Goal: Find specific page/section: Find specific page/section

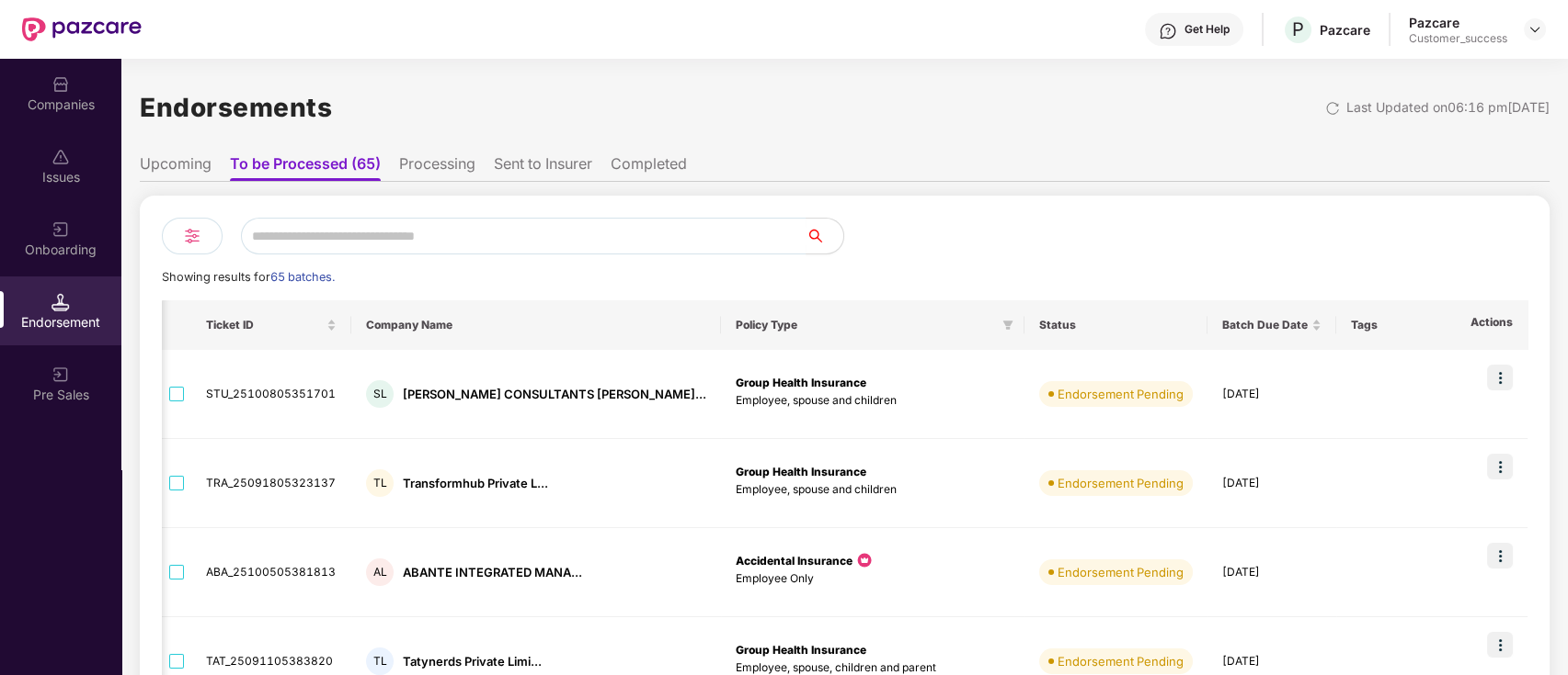
scroll to position [0, 806]
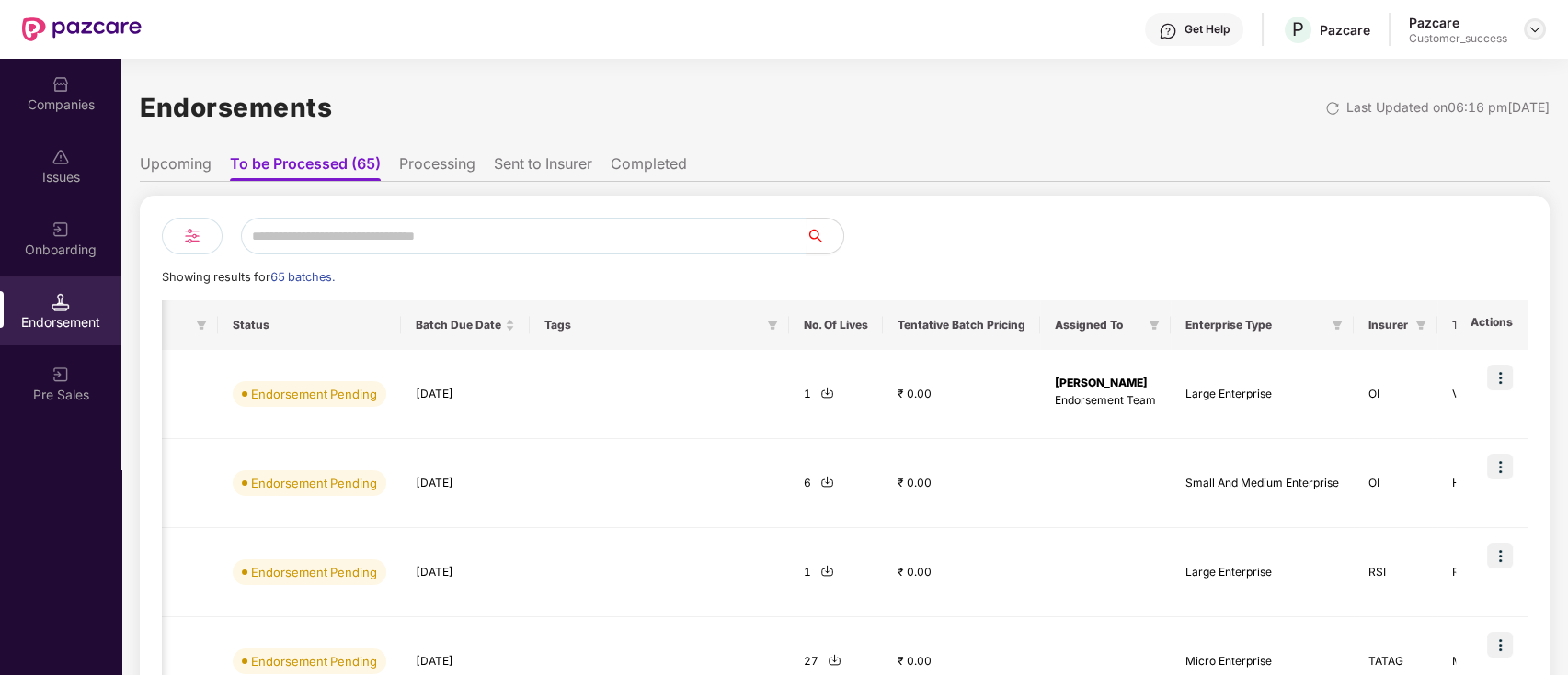
click at [1537, 29] on img at bounding box center [1535, 29] width 15 height 15
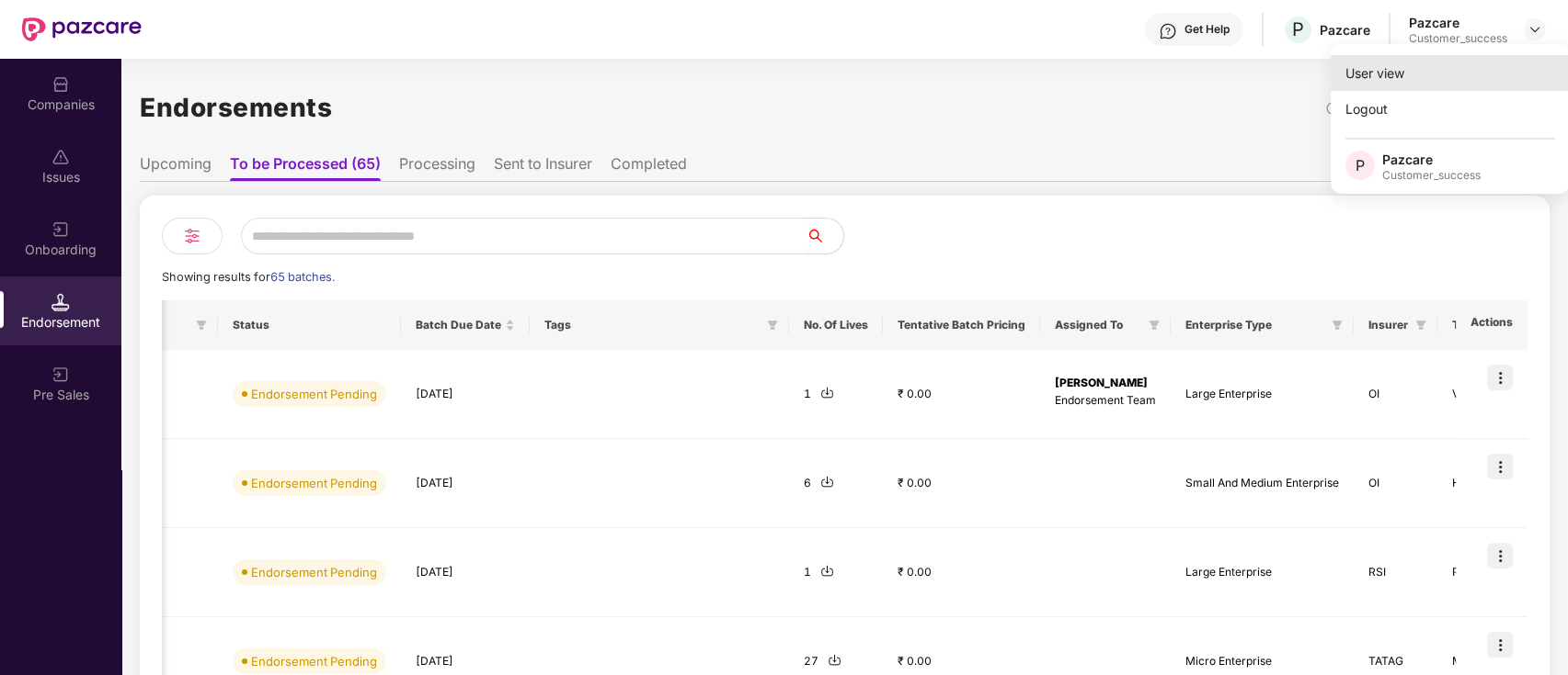
click at [1451, 65] on div "User view" at bounding box center [1450, 72] width 240 height 36
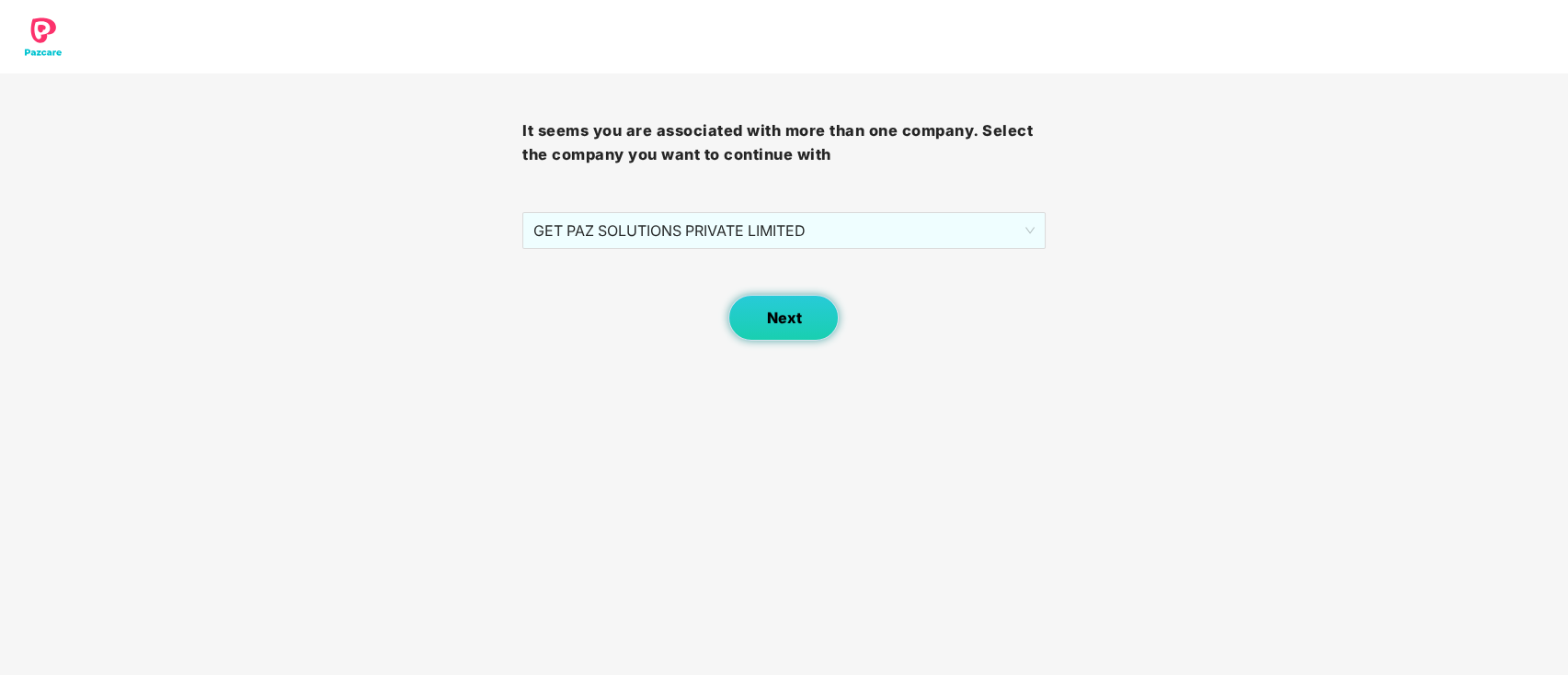
click at [766, 313] on span "Next" at bounding box center [784, 318] width 35 height 18
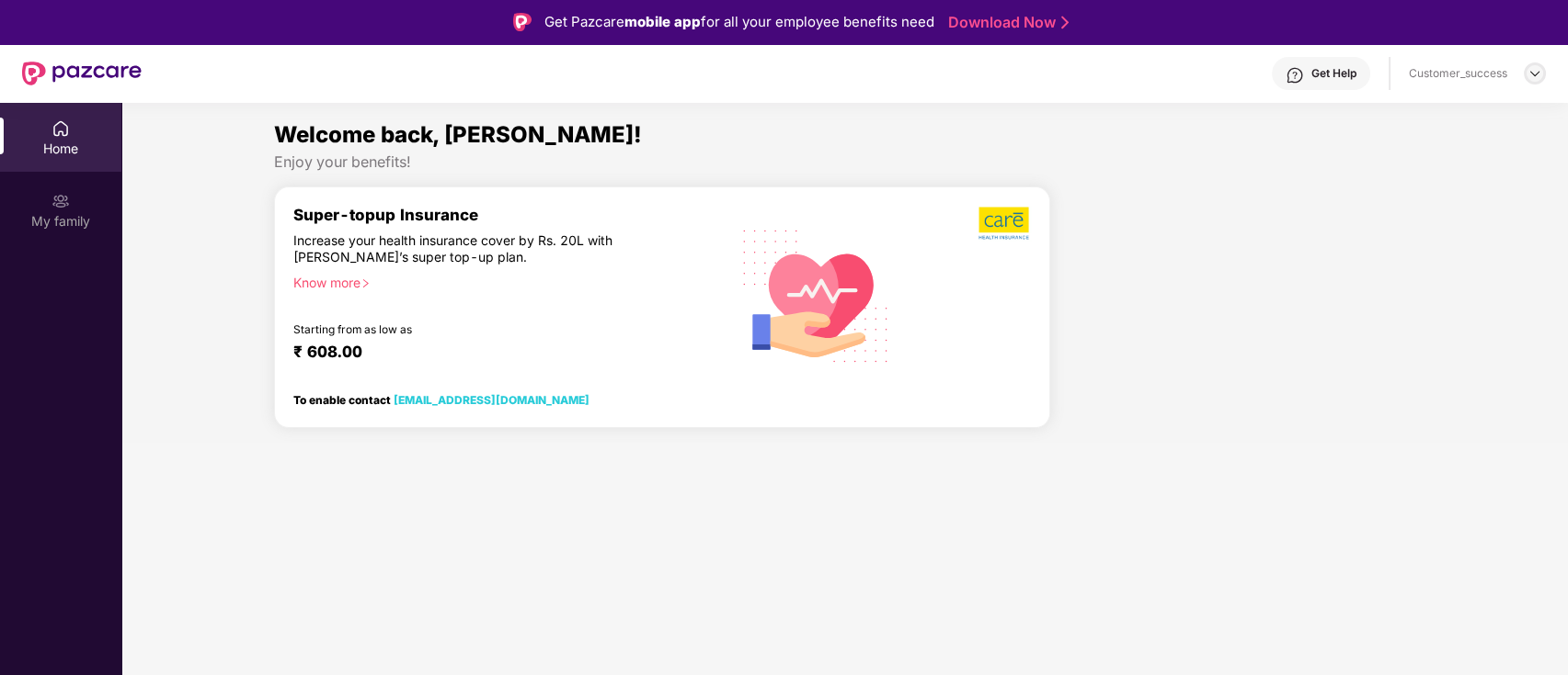
click at [1531, 67] on img at bounding box center [1535, 73] width 15 height 15
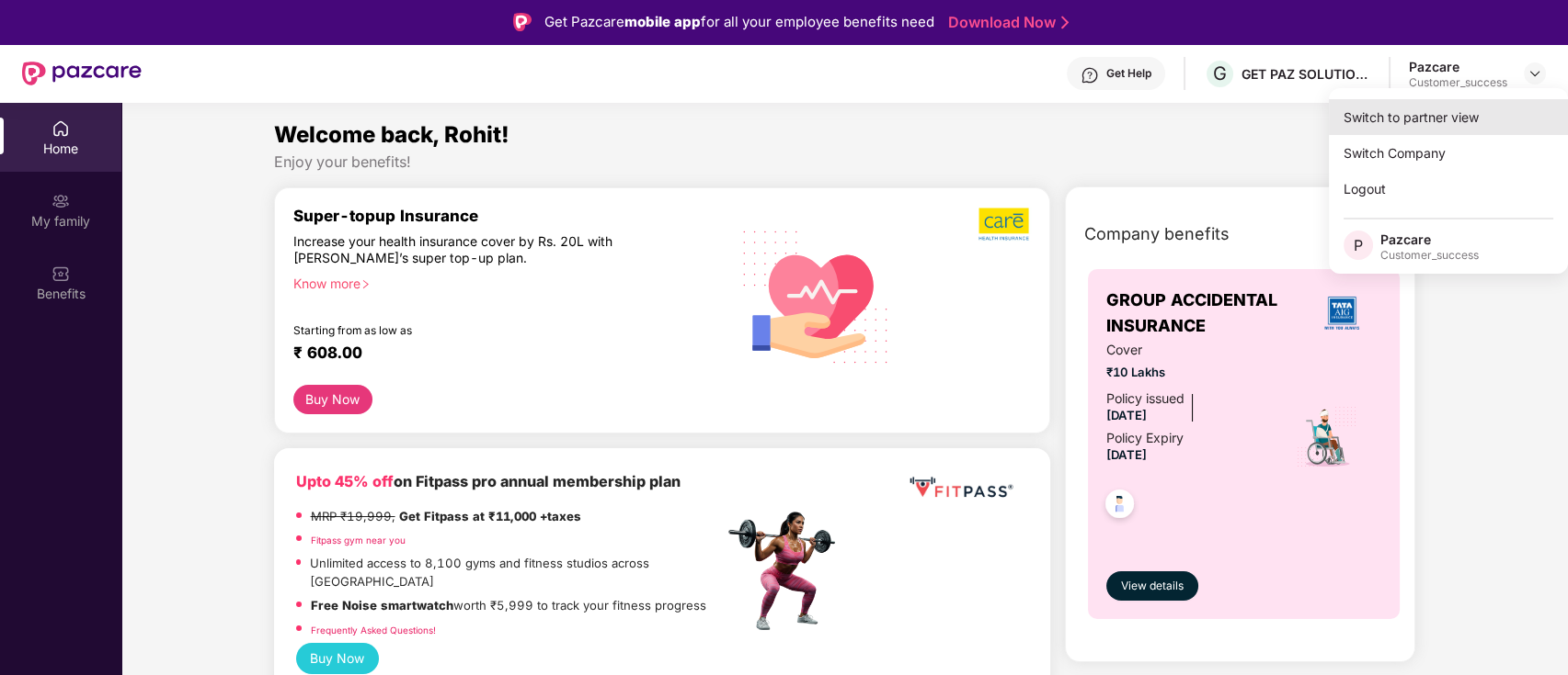
click at [1404, 124] on div "Switch to partner view" at bounding box center [1448, 117] width 240 height 36
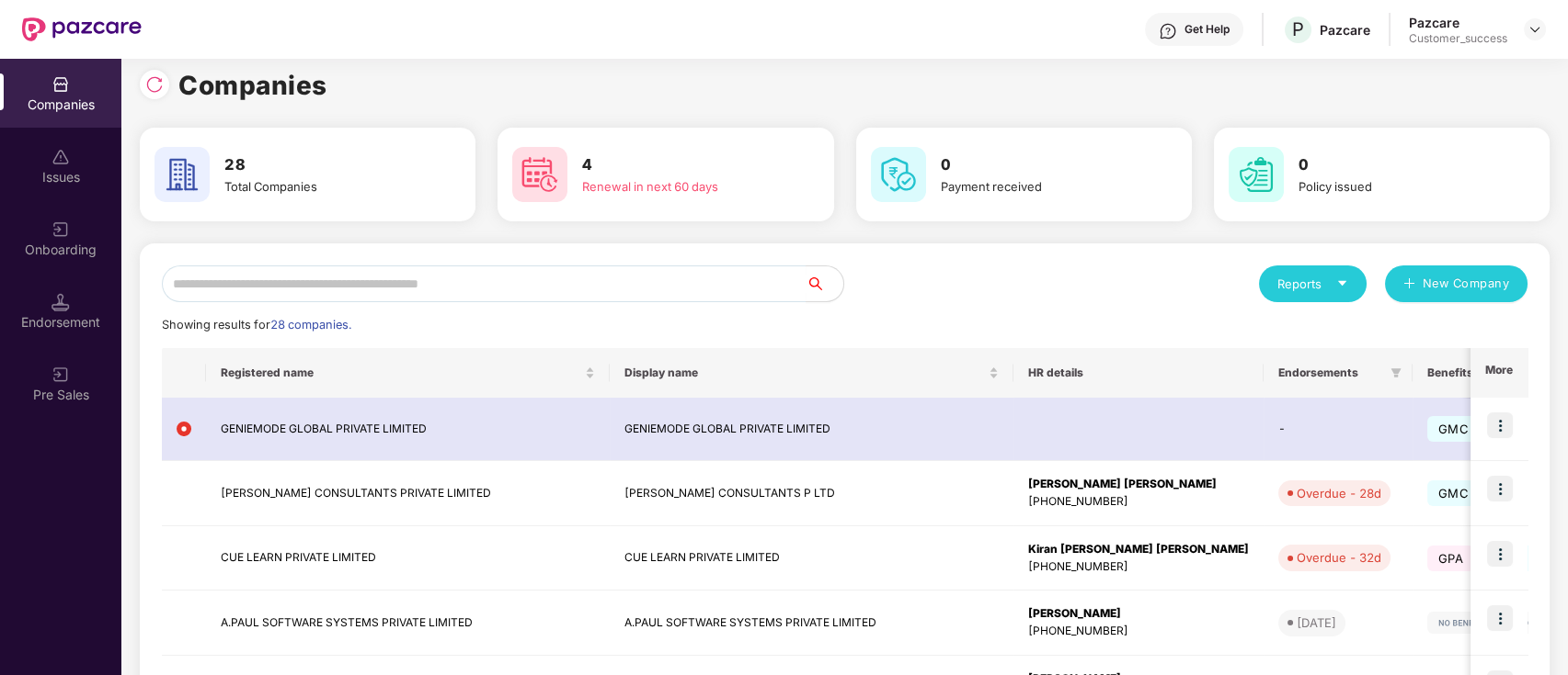
scroll to position [9, 0]
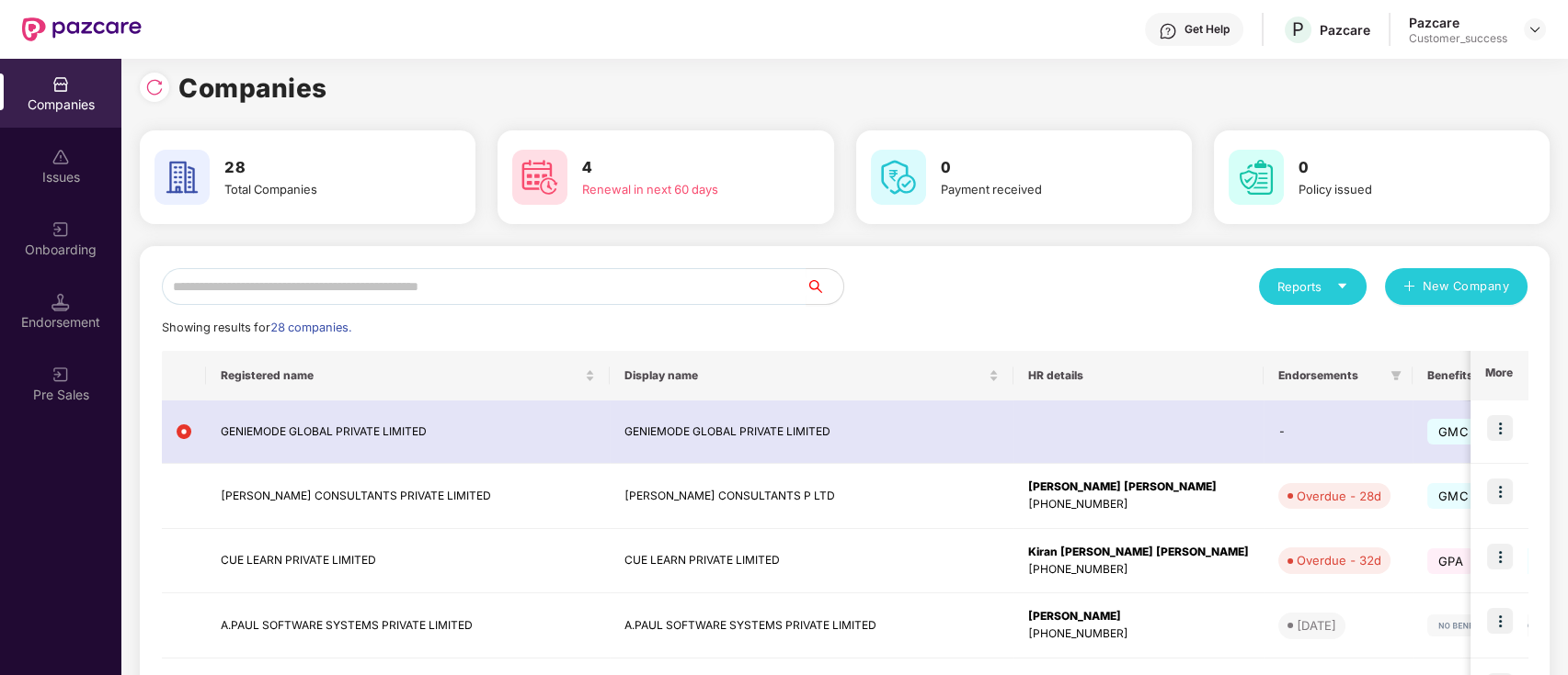
click at [641, 82] on div "Companies" at bounding box center [845, 88] width 1410 height 40
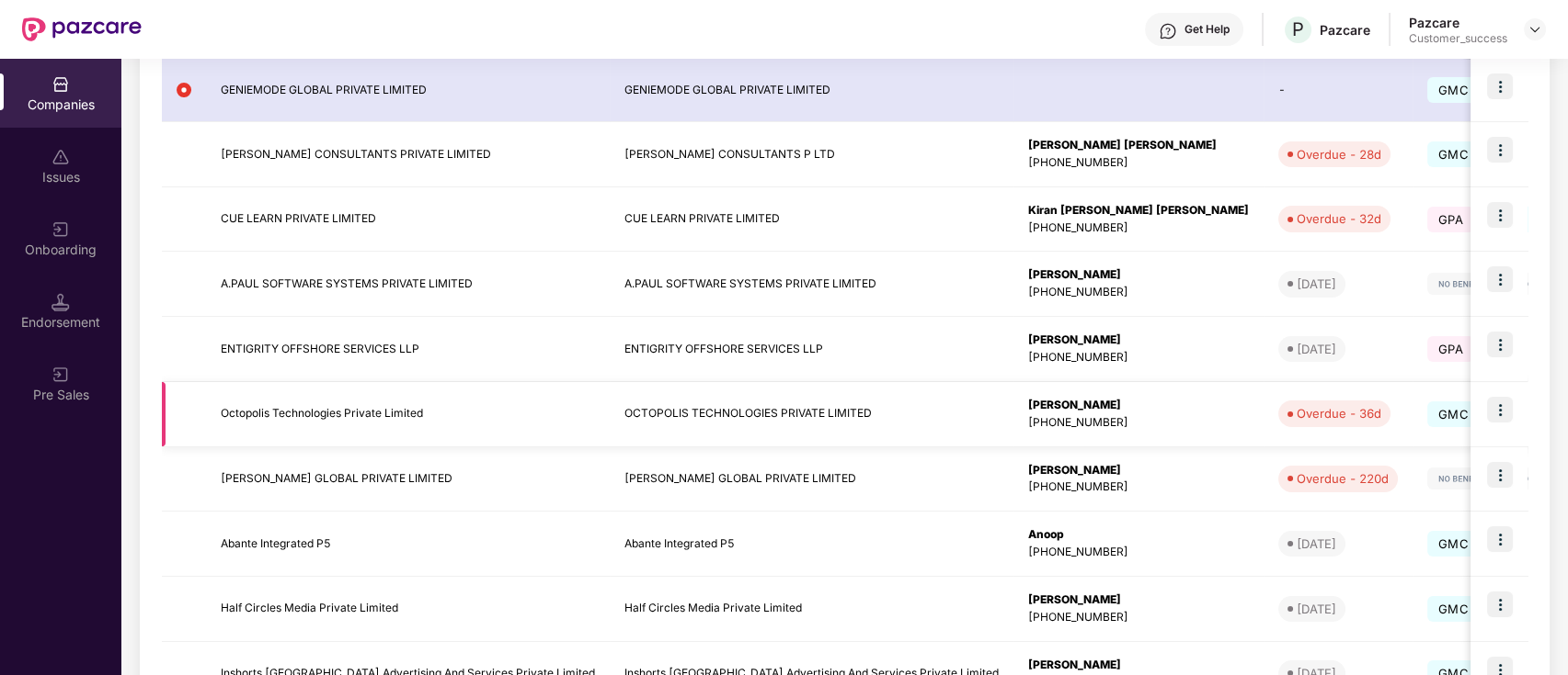
scroll to position [485, 0]
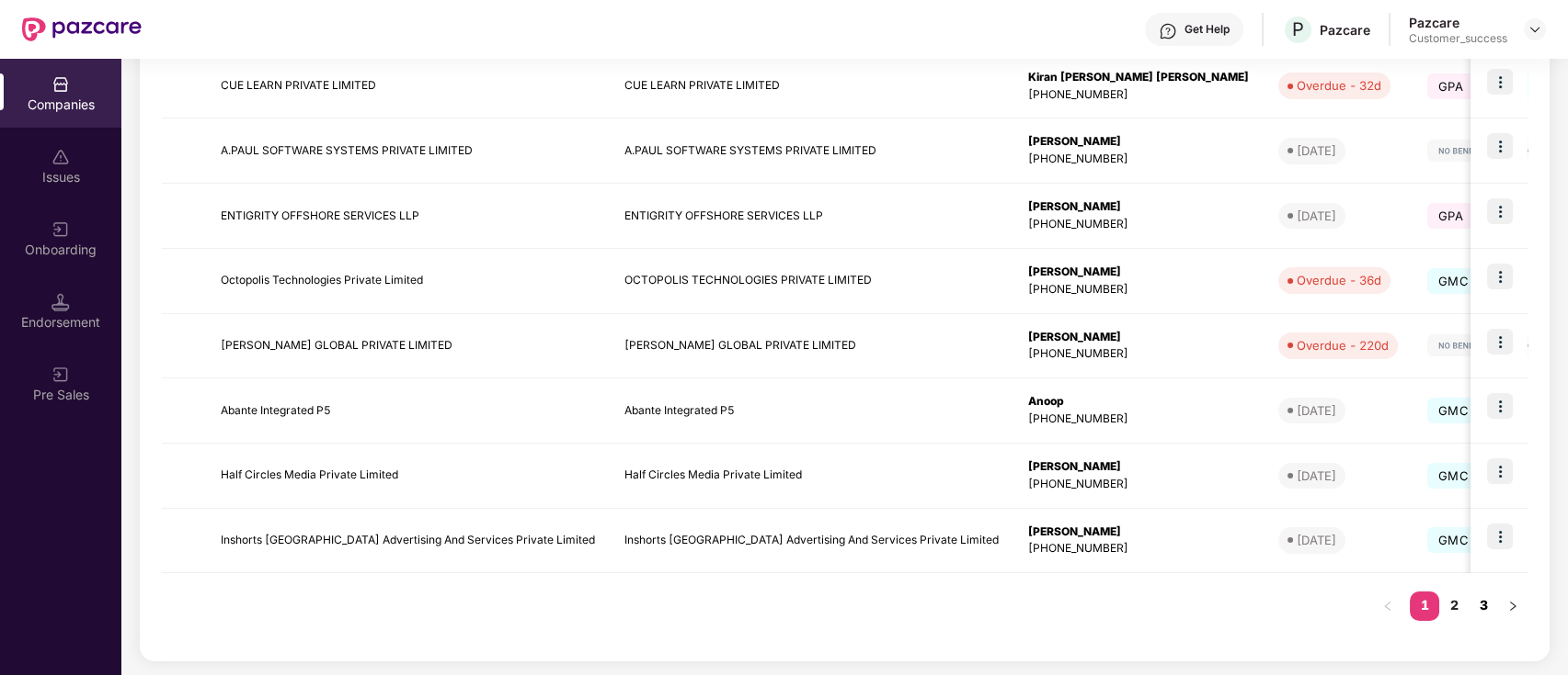
click at [1487, 612] on link "3" at bounding box center [1483, 606] width 29 height 27
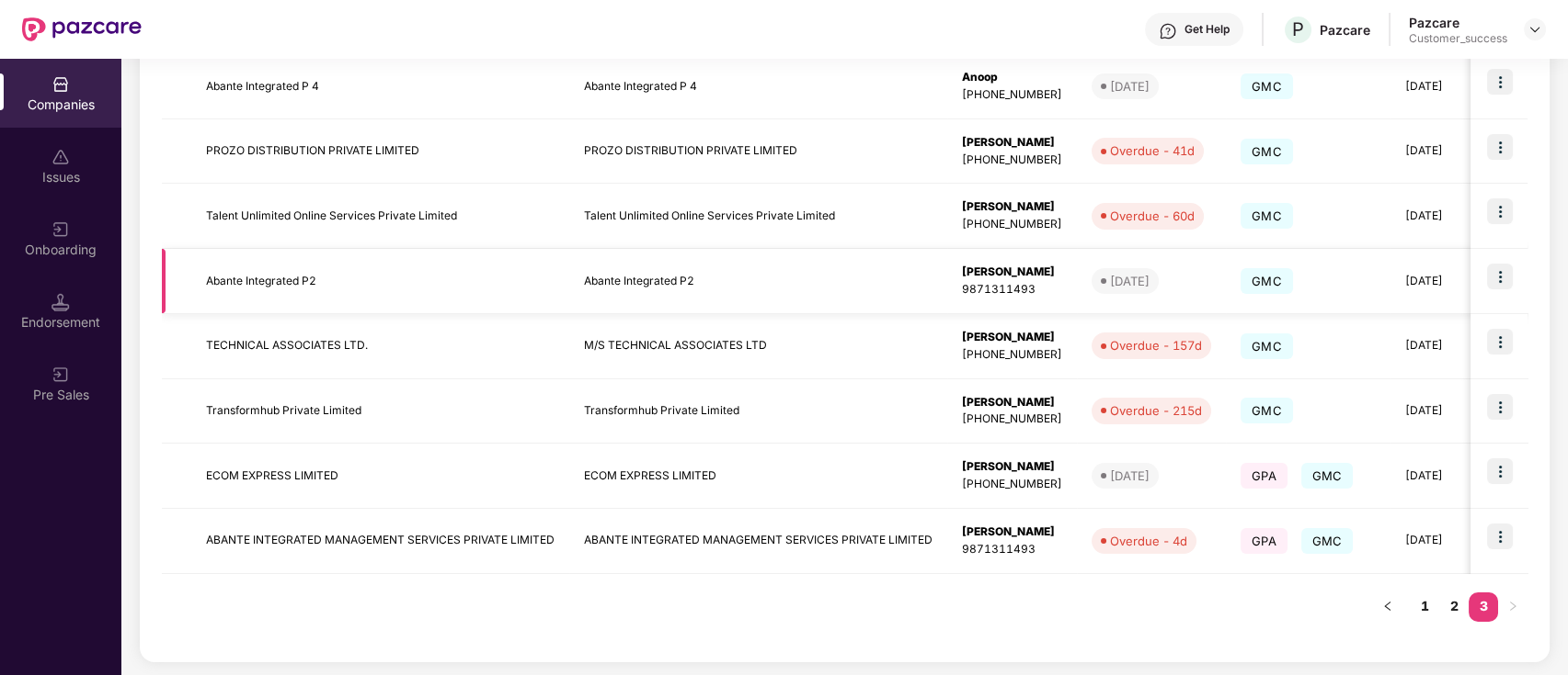
scroll to position [0, 0]
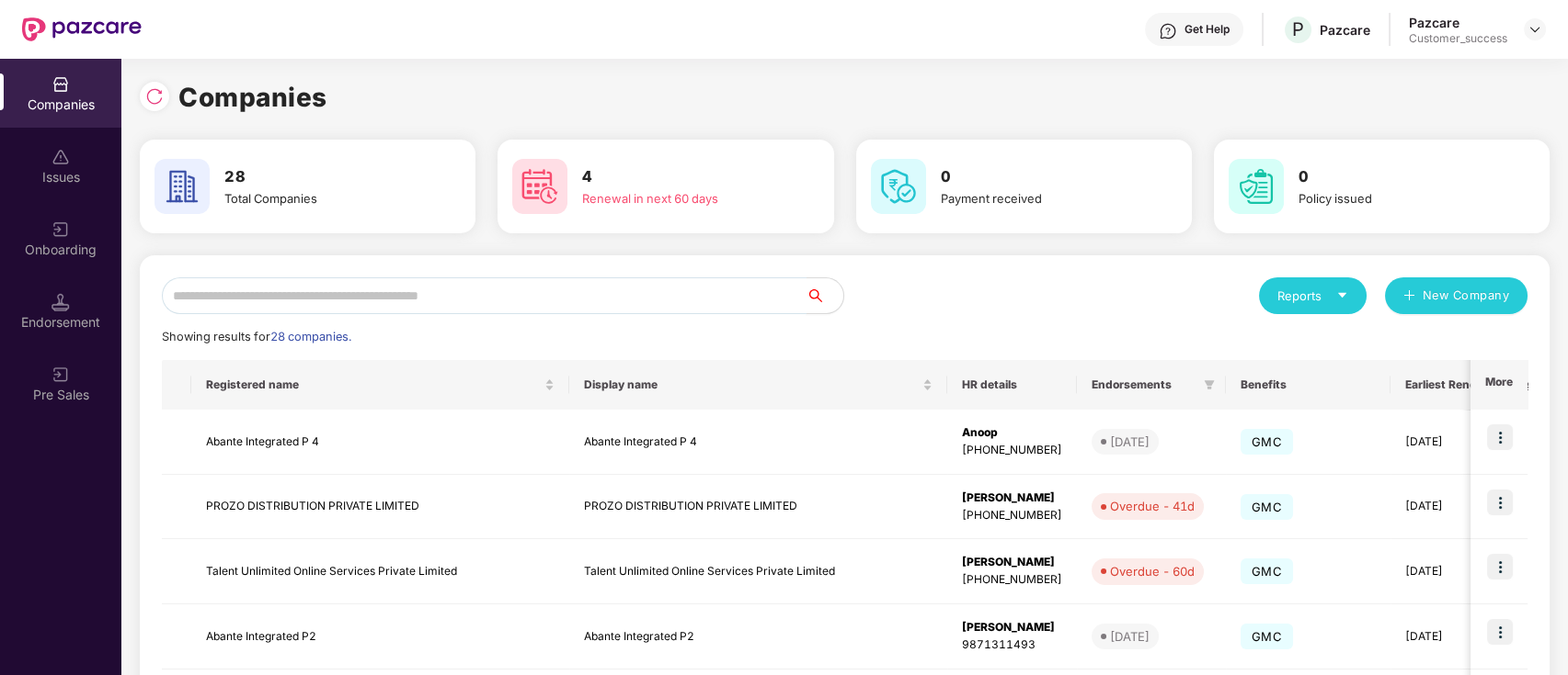
click at [311, 305] on input "text" at bounding box center [484, 296] width 644 height 37
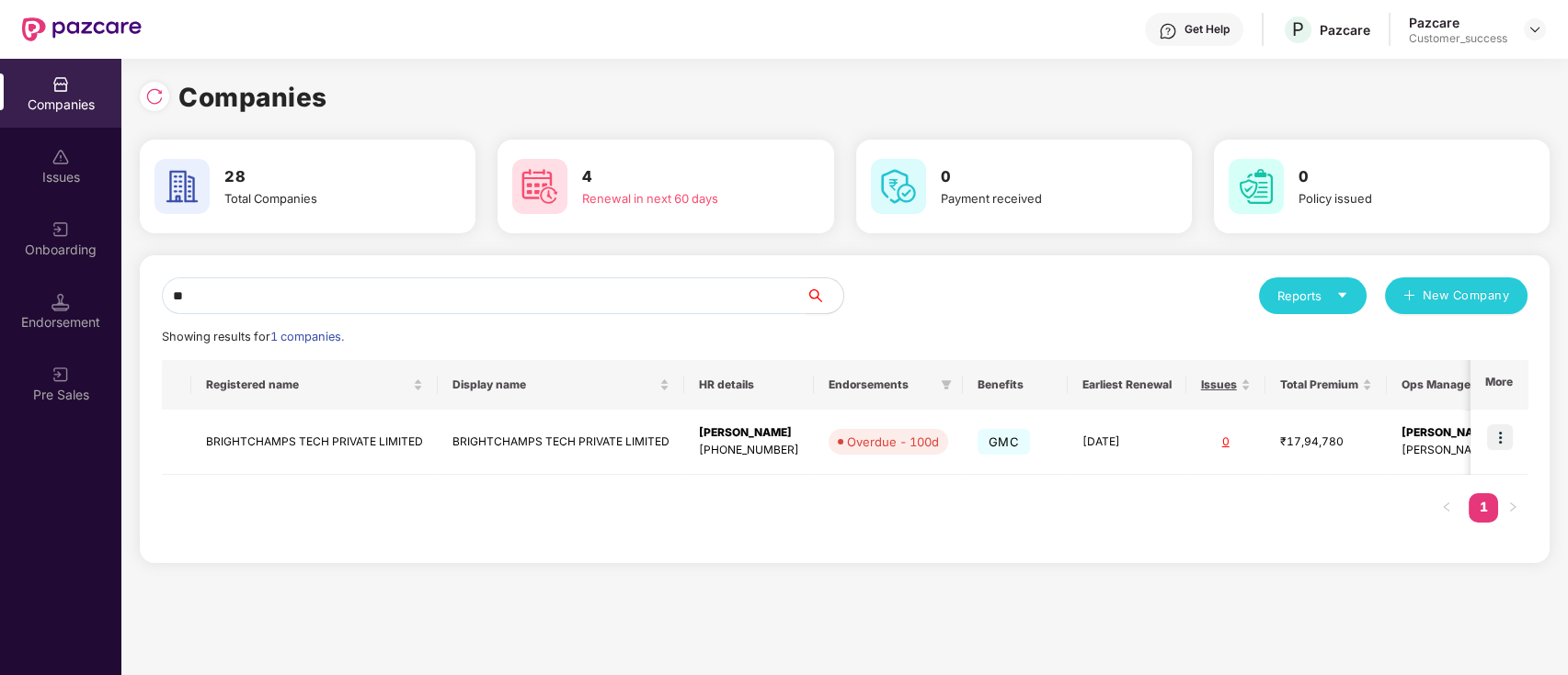
type input "*"
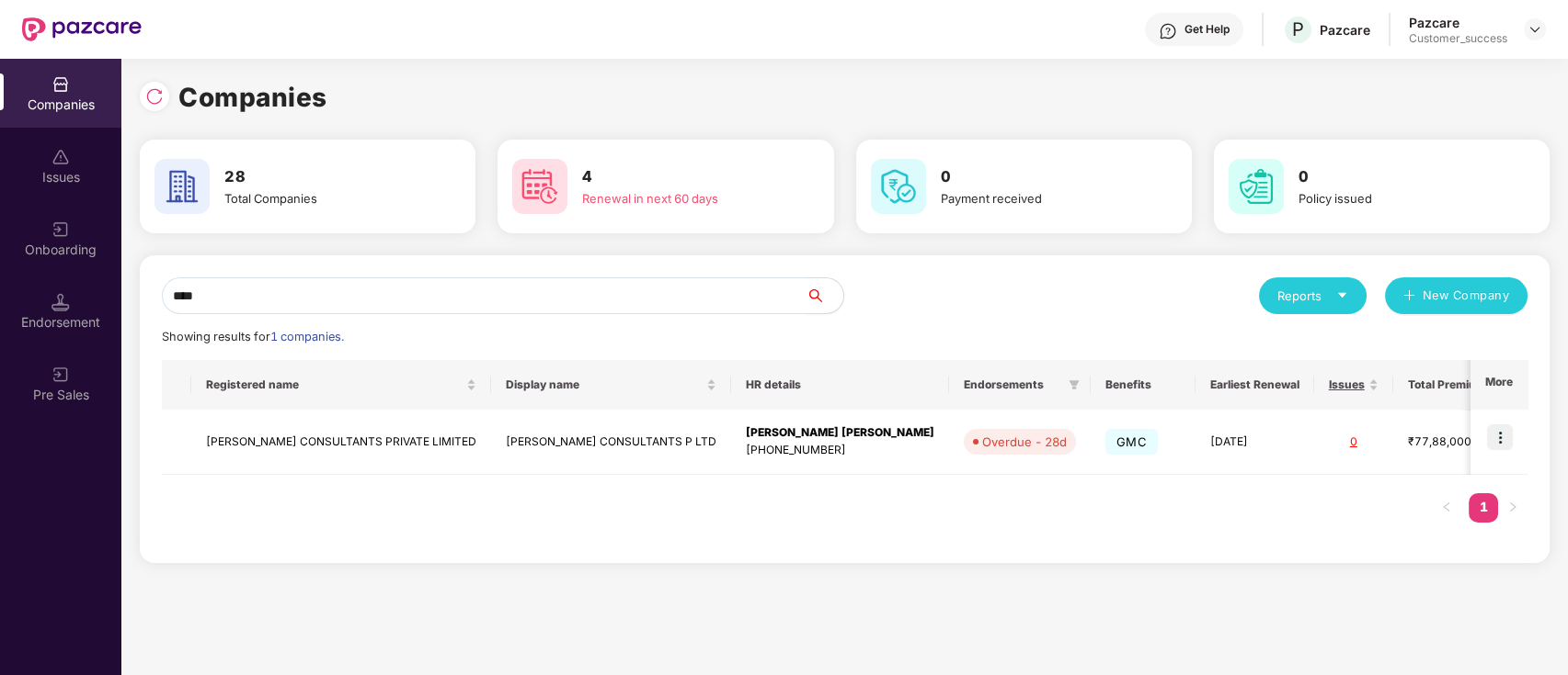
click at [603, 306] on input "****" at bounding box center [484, 296] width 644 height 37
type input "*"
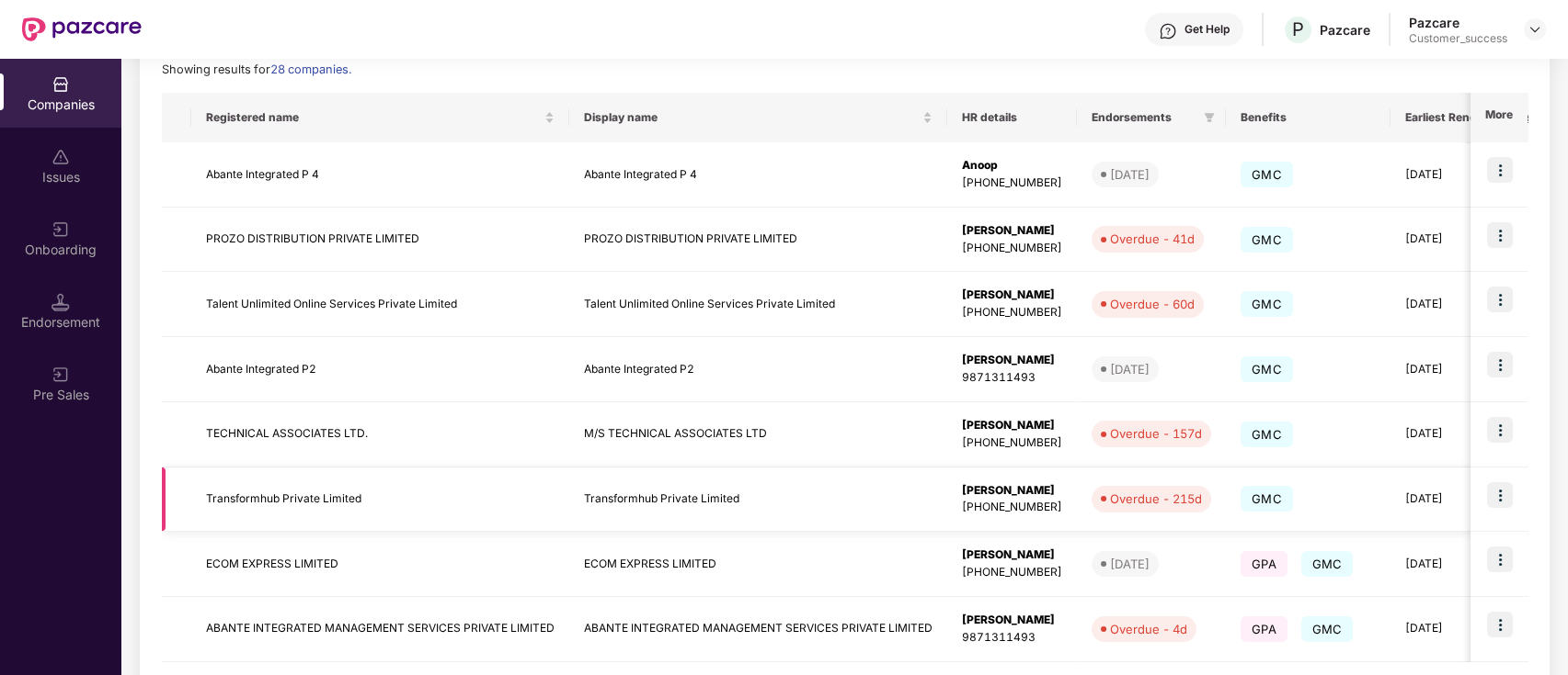
scroll to position [356, 0]
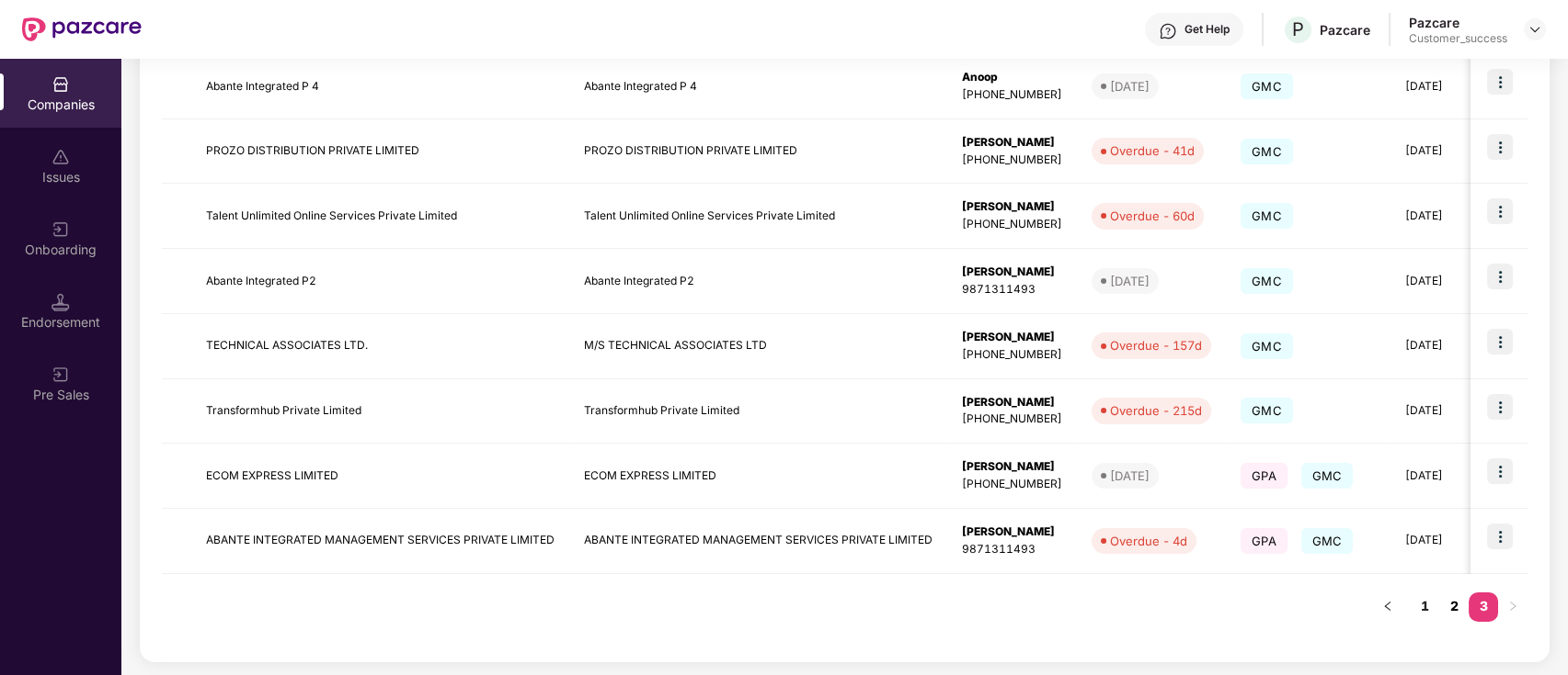
type input "*"
click at [1444, 601] on link "2" at bounding box center [1454, 607] width 29 height 27
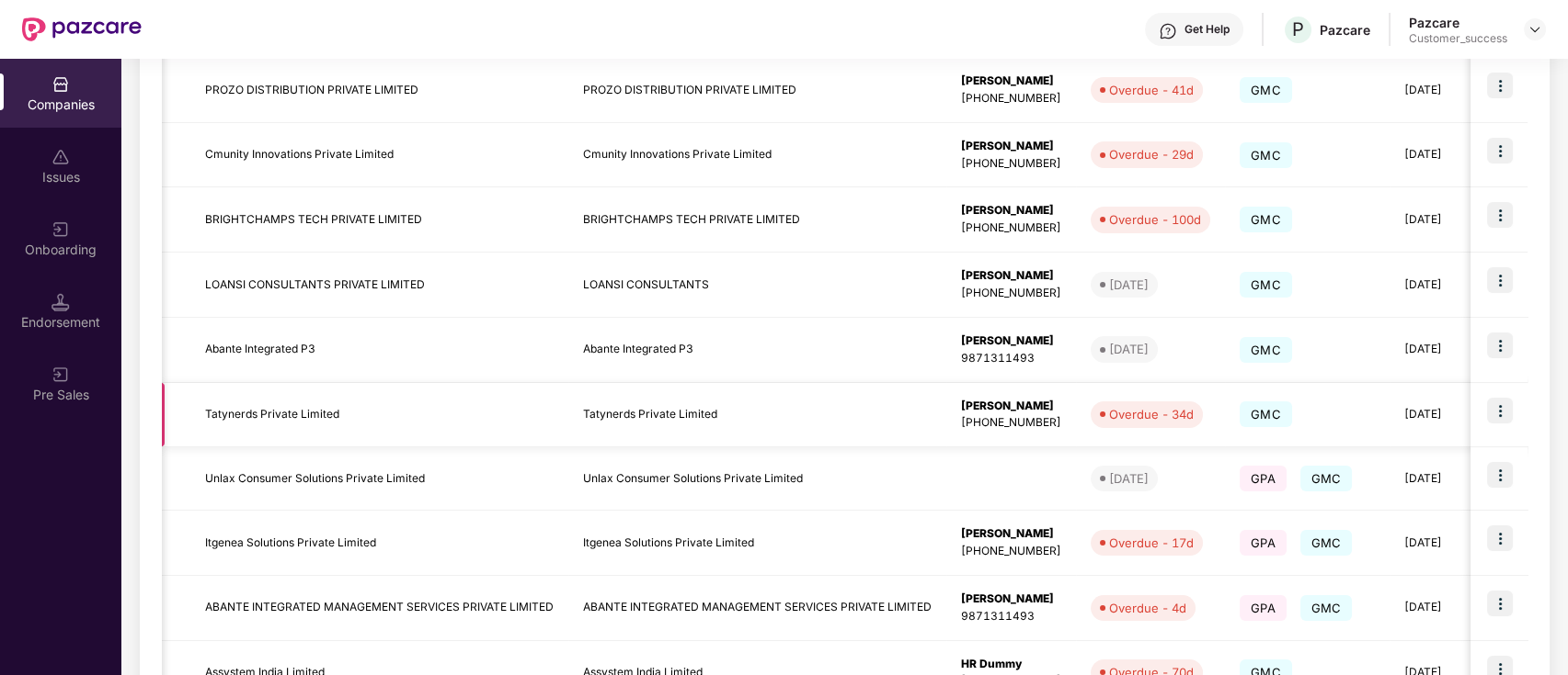
scroll to position [138, 0]
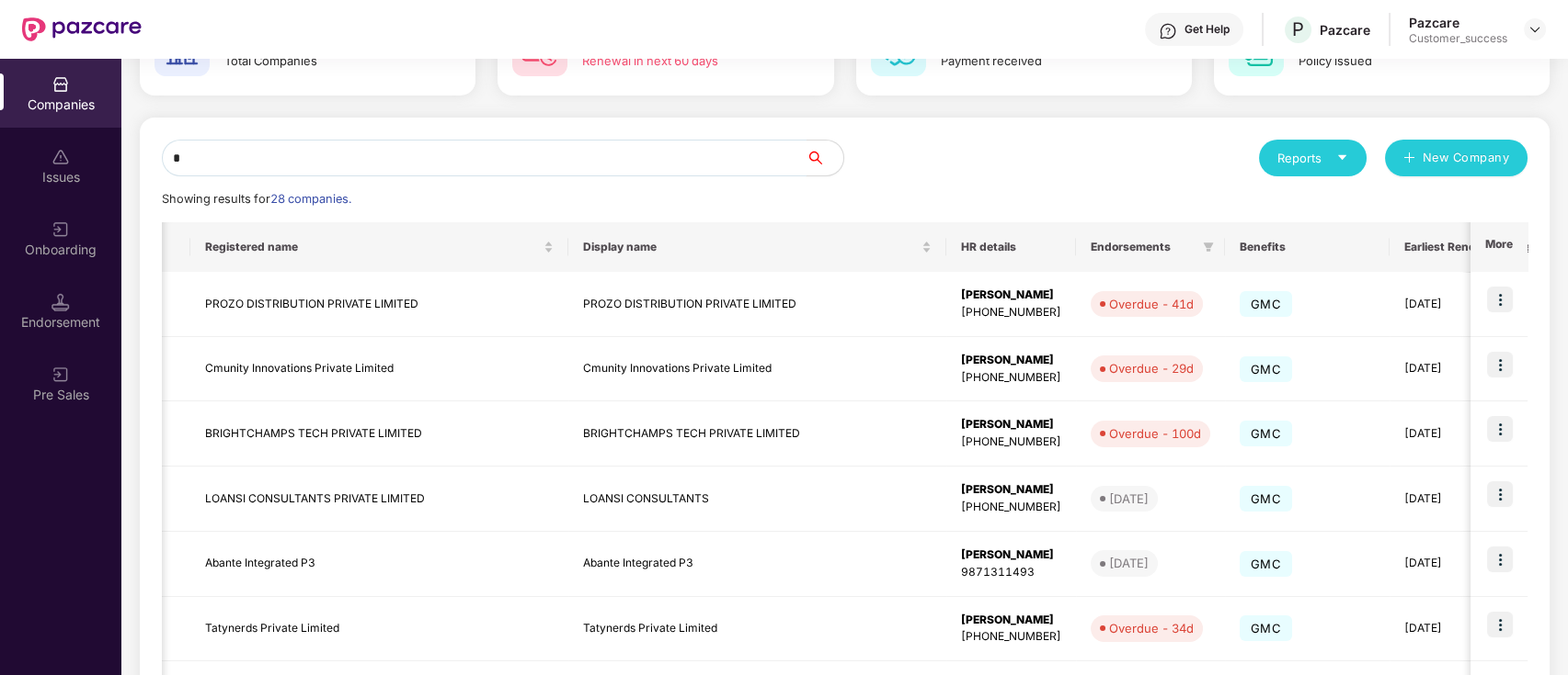
click at [427, 162] on input "*" at bounding box center [484, 158] width 644 height 37
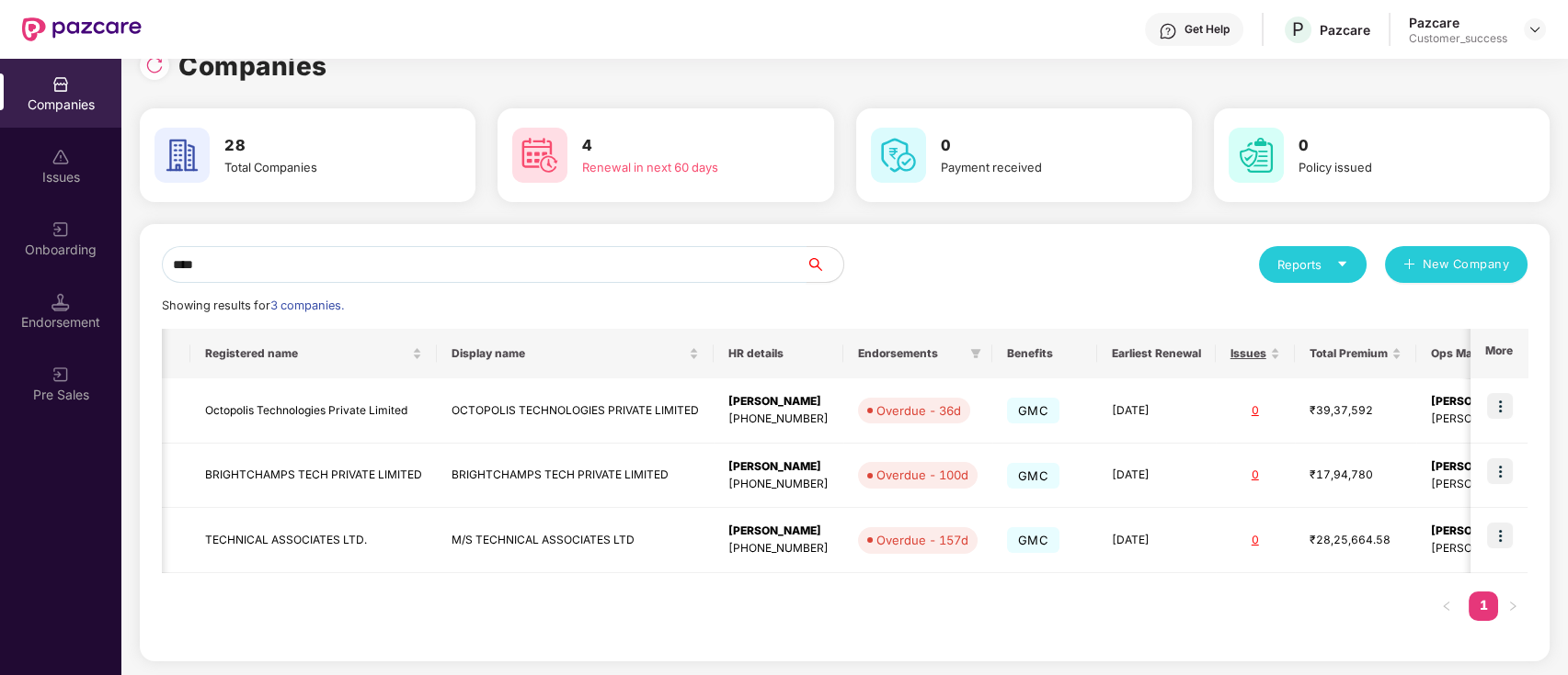
type input "****"
click at [886, 588] on div "Registered name Display name HR details Endorsements Benefits Earliest Renewal …" at bounding box center [845, 485] width 1366 height 311
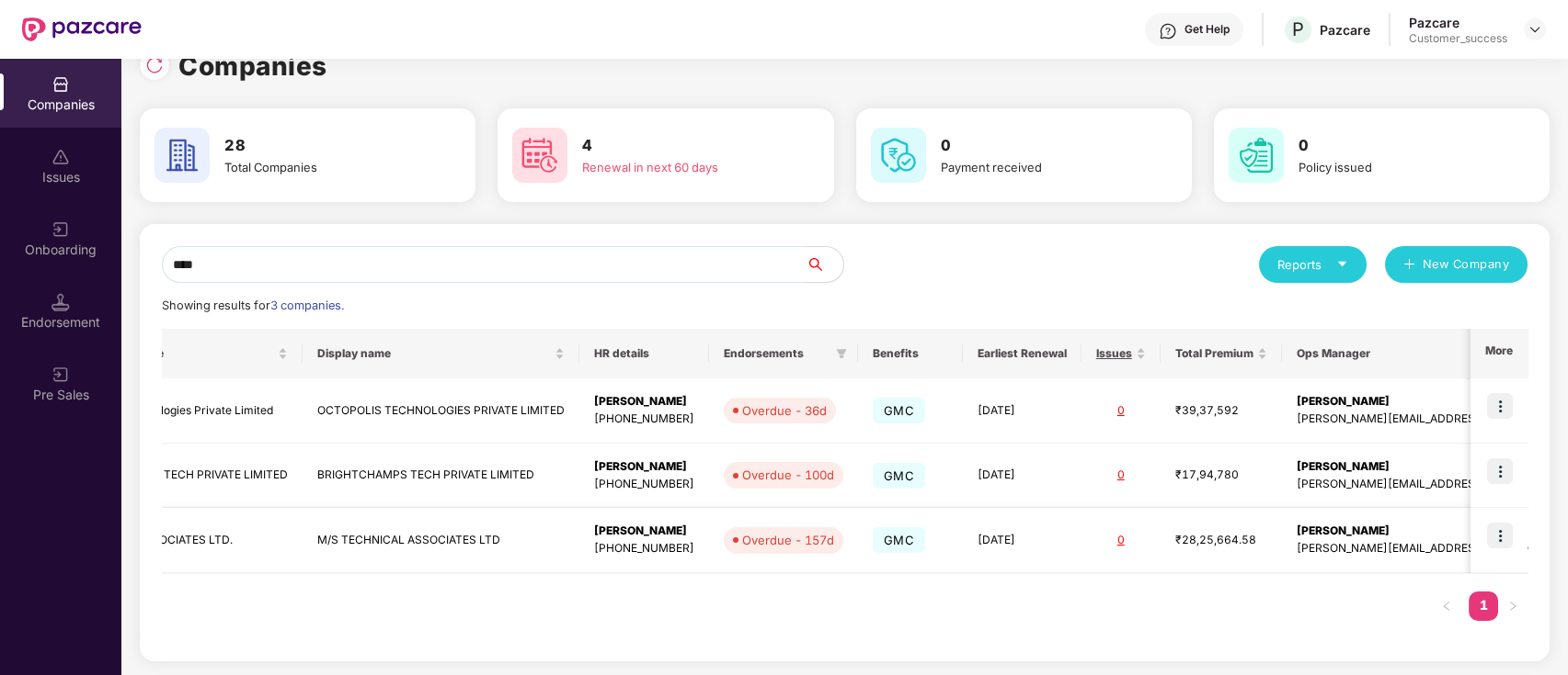
scroll to position [0, 0]
